Goal: Transaction & Acquisition: Purchase product/service

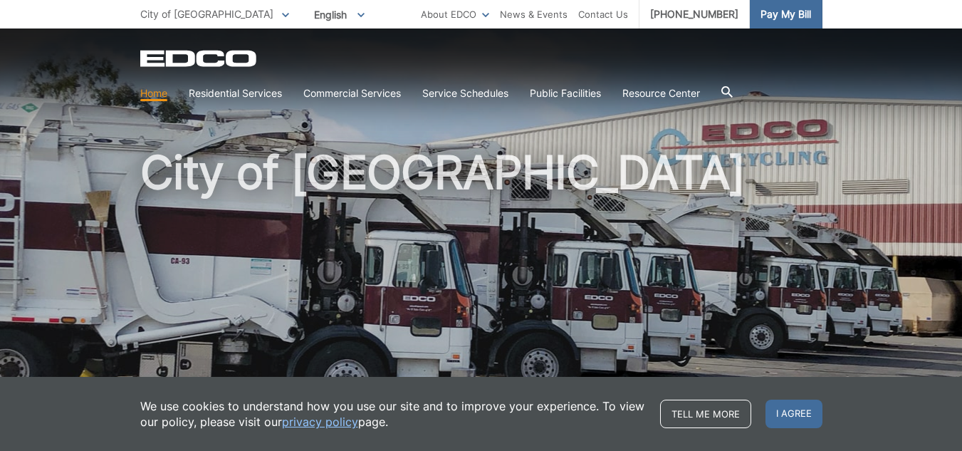
click at [779, 9] on span "Pay My Bill" at bounding box center [785, 14] width 51 height 16
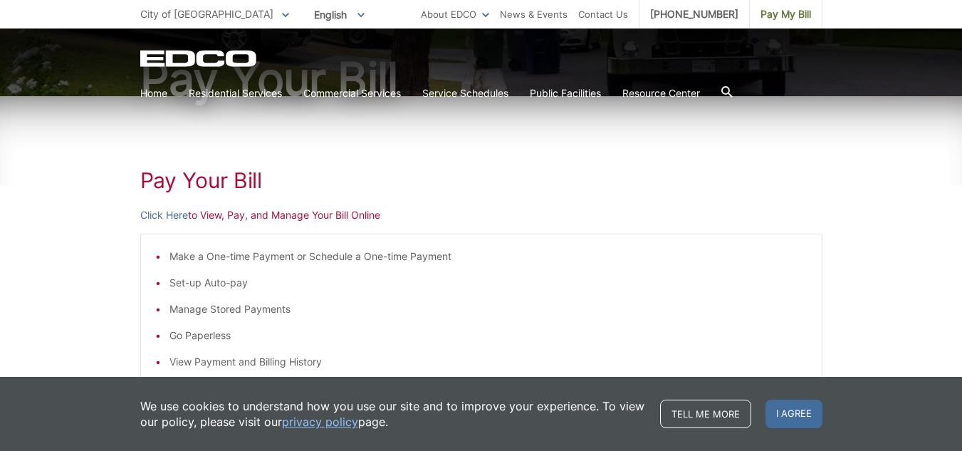
scroll to position [214, 0]
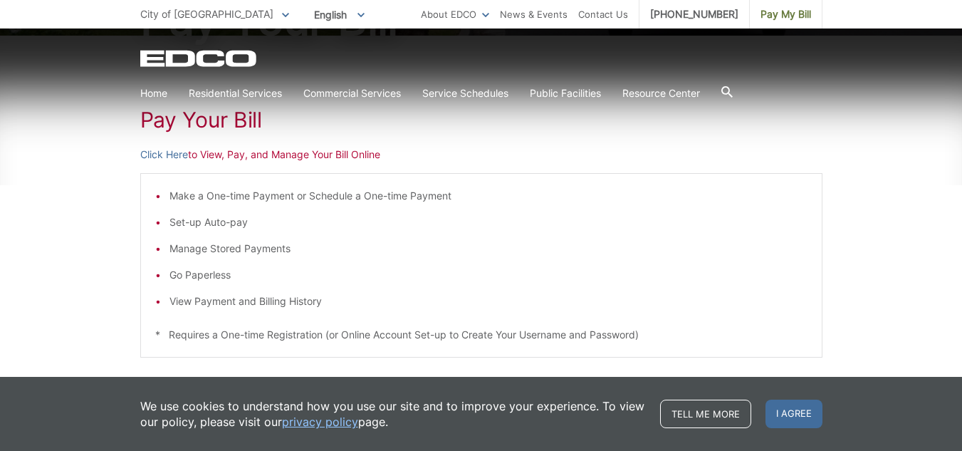
click at [231, 225] on li "Set-up Auto-pay" at bounding box center [488, 222] width 638 height 16
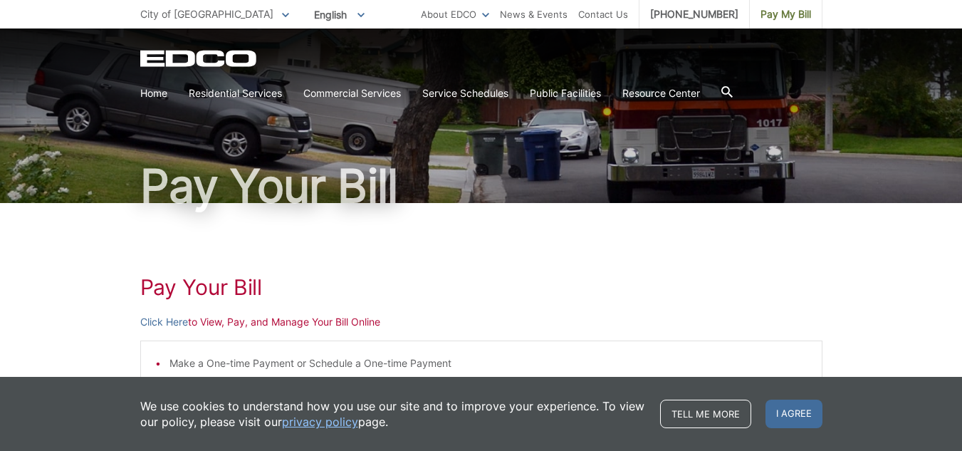
scroll to position [71, 0]
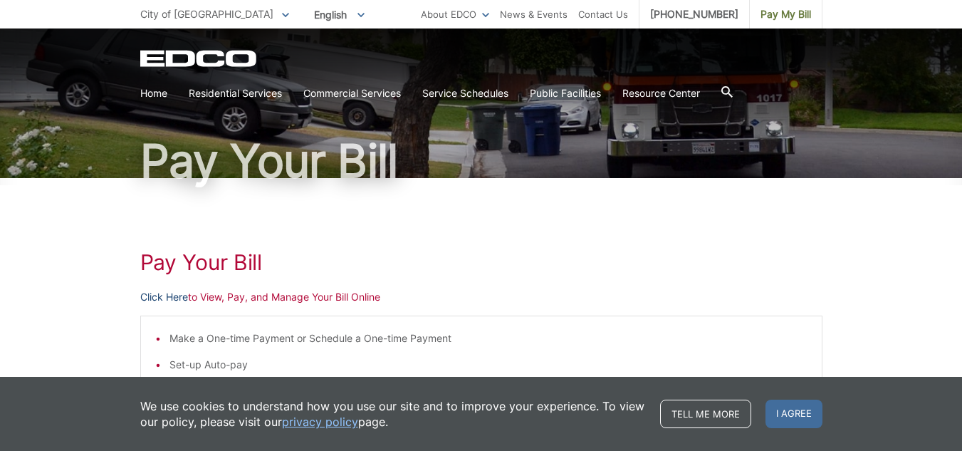
click at [167, 300] on link "Click Here" at bounding box center [164, 297] width 48 height 16
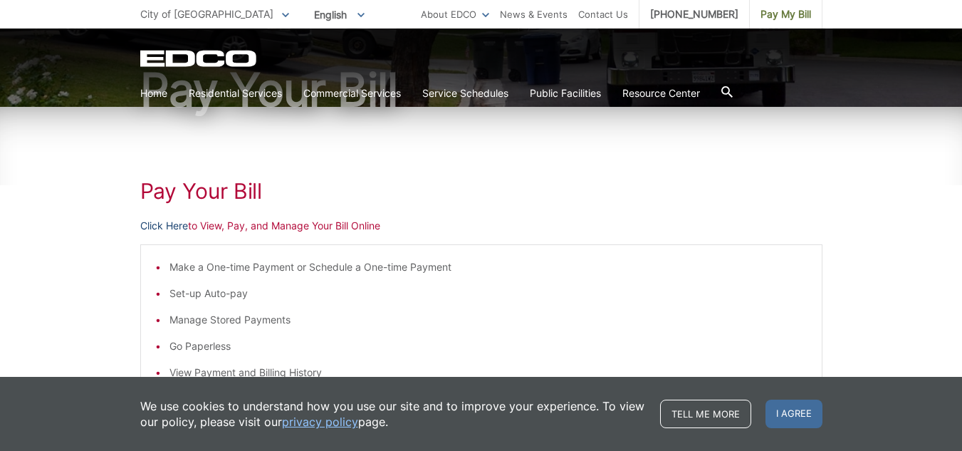
click at [162, 226] on link "Click Here" at bounding box center [164, 226] width 48 height 16
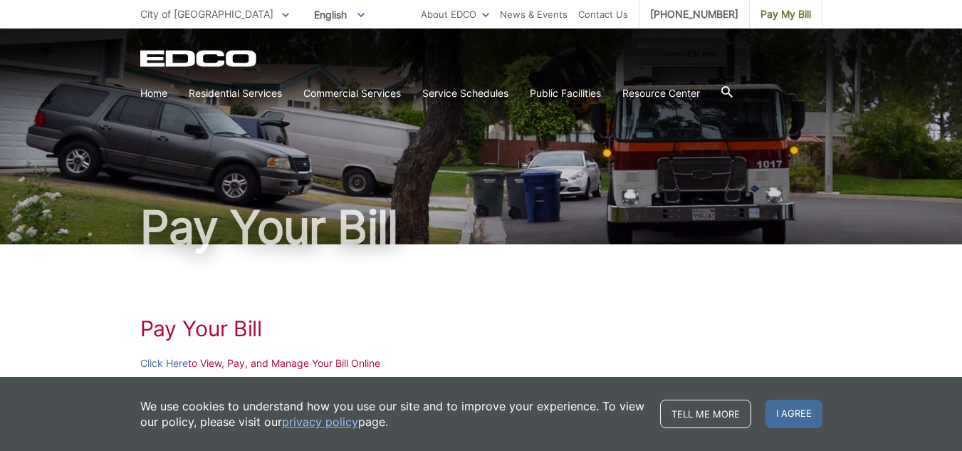
scroll to position [0, 0]
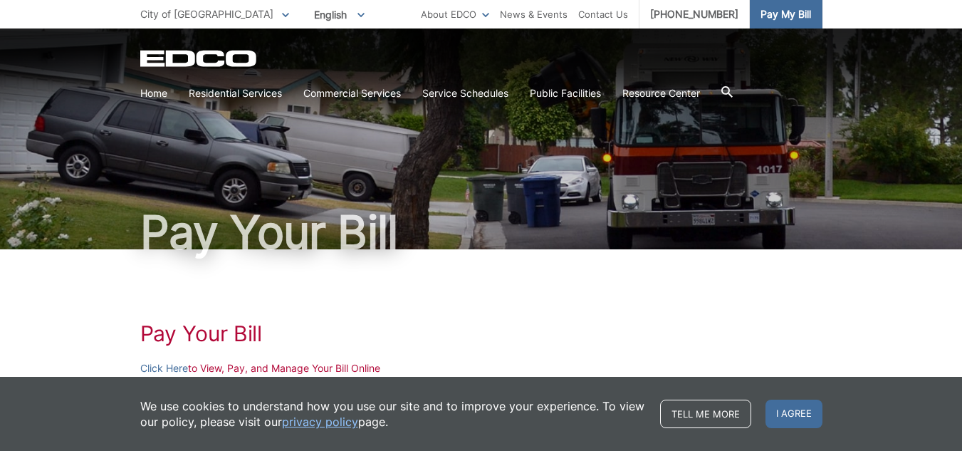
click at [761, 11] on span "Pay My Bill" at bounding box center [785, 14] width 51 height 16
click at [775, 19] on span "Pay My Bill" at bounding box center [785, 14] width 51 height 16
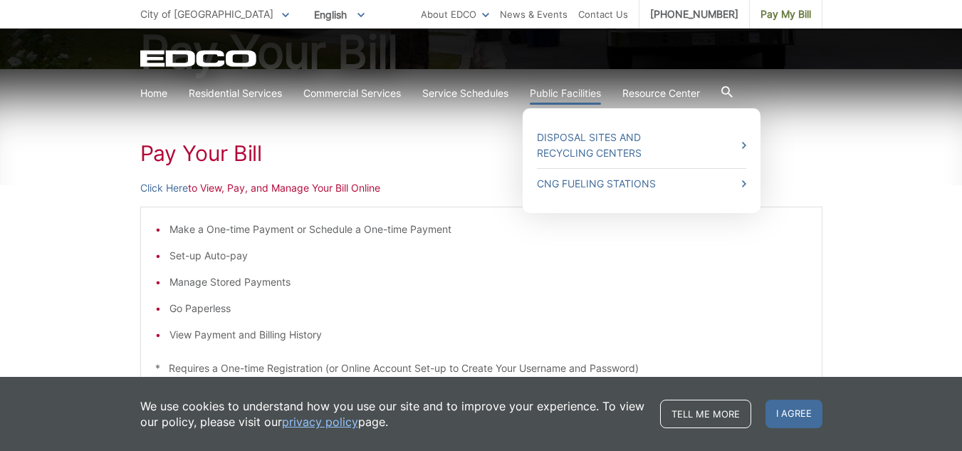
scroll to position [214, 0]
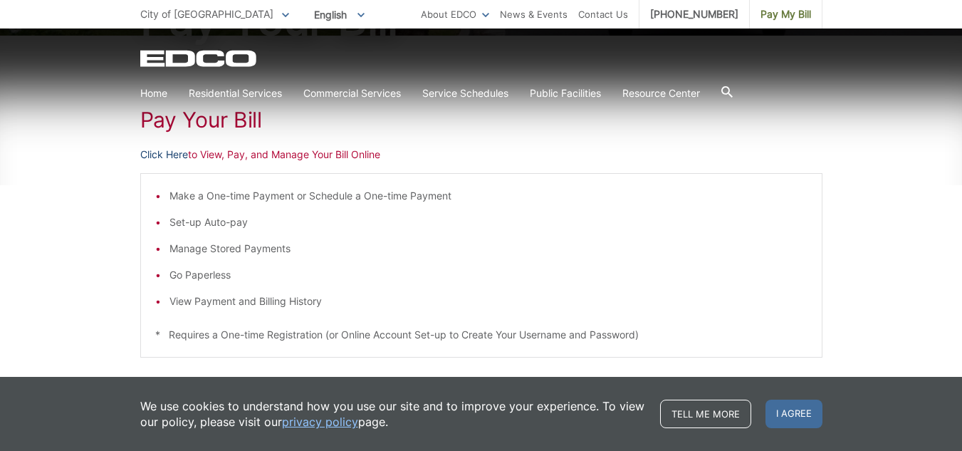
click at [155, 152] on link "Click Here" at bounding box center [164, 155] width 48 height 16
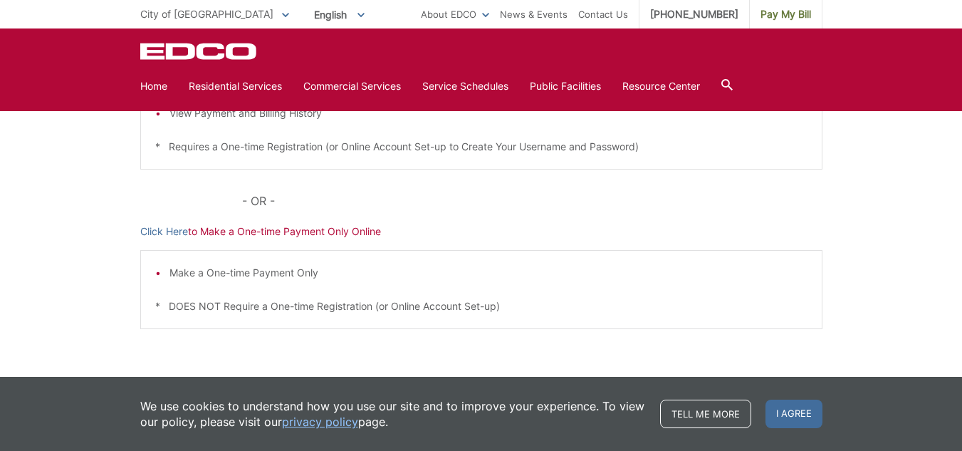
scroll to position [427, 0]
